Goal: Transaction & Acquisition: Purchase product/service

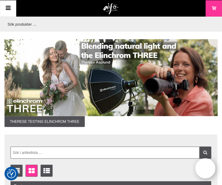
click at [117, 120] on div "Listvisning Fönstervisning Utökad listvisning" at bounding box center [111, 170] width 201 height 12
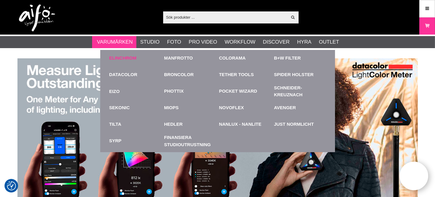
click at [118, 56] on link "Elinchrom" at bounding box center [122, 58] width 27 height 7
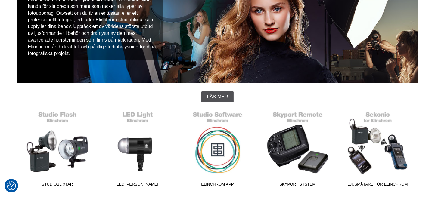
scroll to position [134, 0]
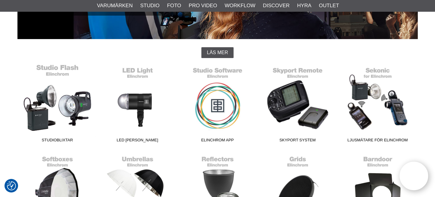
click at [56, 117] on link "Studioblixtar" at bounding box center [57, 104] width 80 height 81
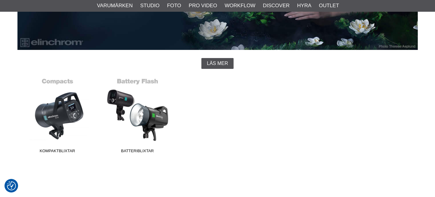
scroll to position [134, 0]
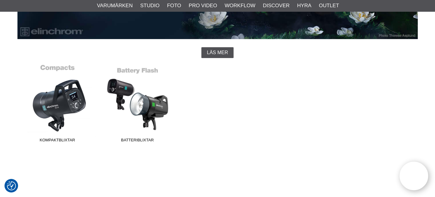
click at [71, 109] on link "Kompaktblixtar" at bounding box center [57, 104] width 80 height 81
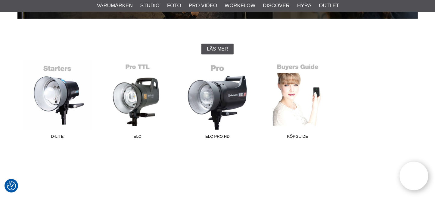
scroll to position [167, 0]
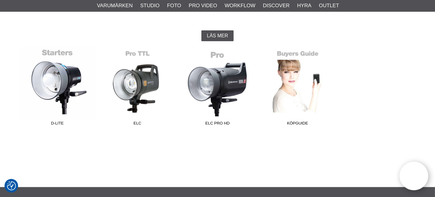
click at [60, 92] on link "D-Lite" at bounding box center [57, 87] width 80 height 81
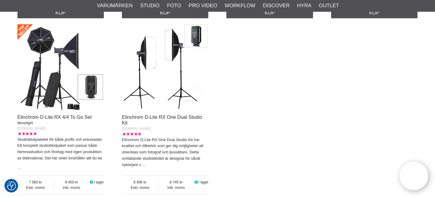
scroll to position [435, 0]
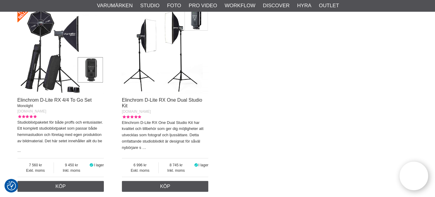
click at [146, 82] on img at bounding box center [165, 50] width 87 height 87
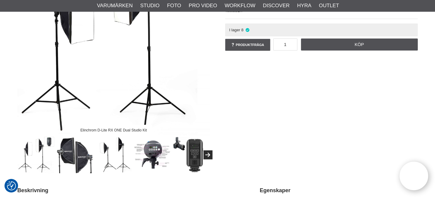
scroll to position [100, 0]
